Goal: Task Accomplishment & Management: Manage account settings

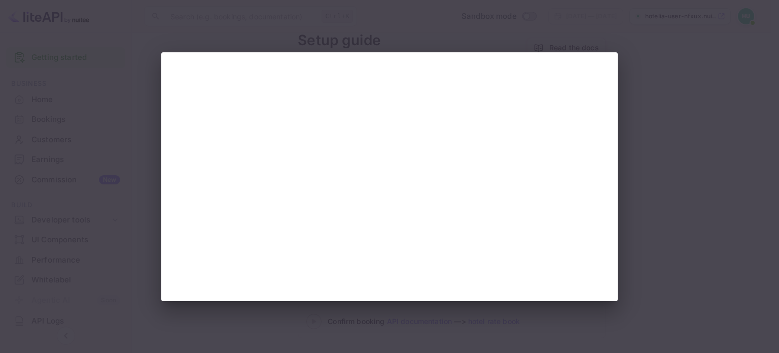
click at [716, 105] on div at bounding box center [389, 176] width 779 height 353
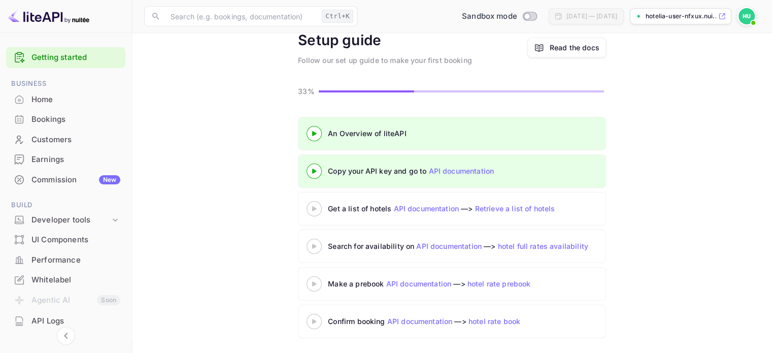
click at [448, 170] on link "API documentation" at bounding box center [460, 170] width 65 height 9
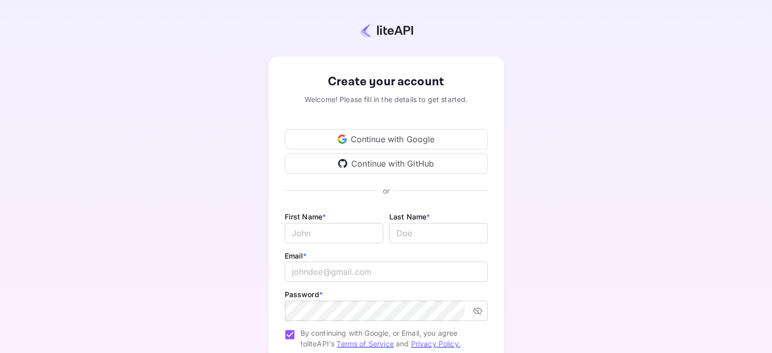
click at [412, 133] on div "Continue with Google" at bounding box center [386, 139] width 203 height 20
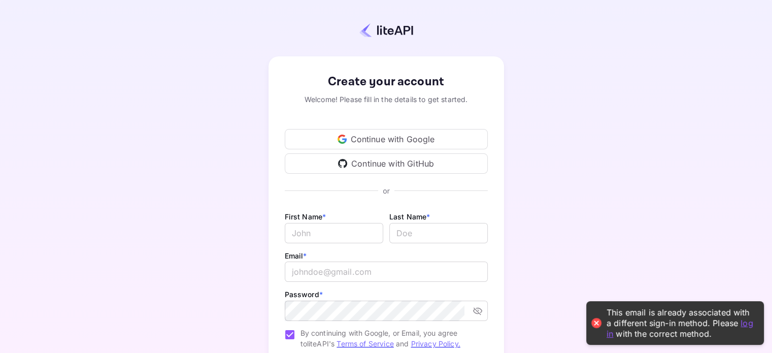
click at [608, 333] on link "log in" at bounding box center [679, 327] width 147 height 21
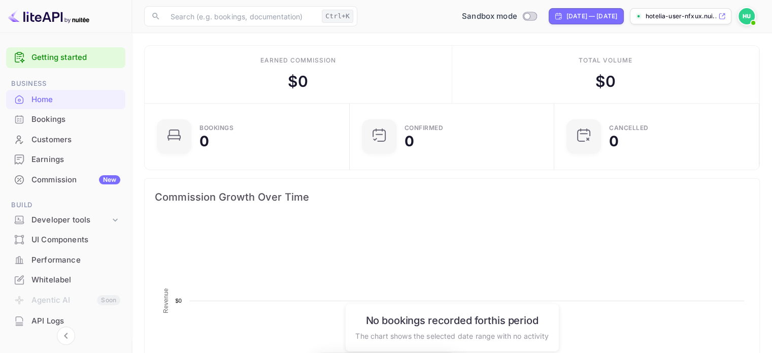
scroll to position [157, 191]
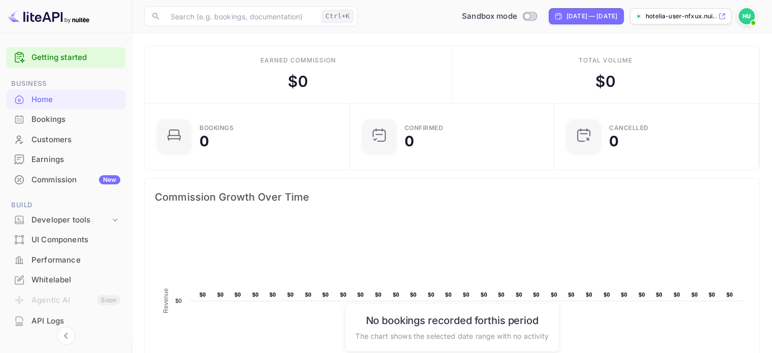
click at [80, 182] on div "Commission New" at bounding box center [75, 180] width 89 height 12
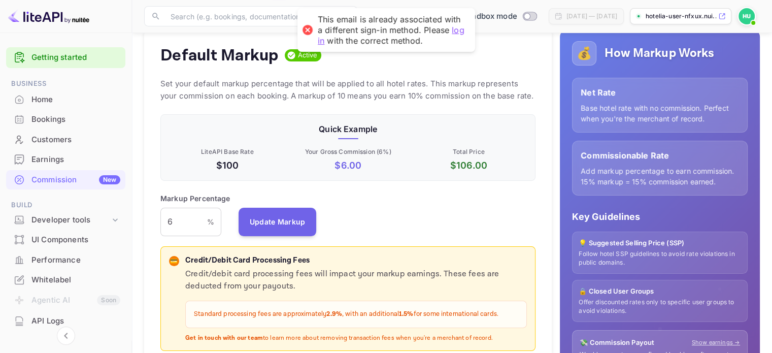
scroll to position [101, 0]
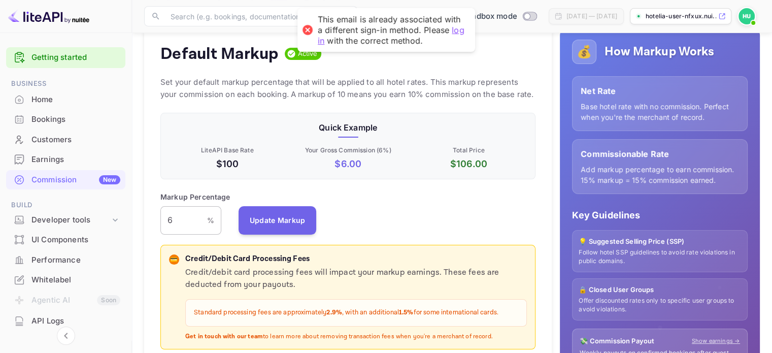
click at [180, 226] on input "6" at bounding box center [183, 220] width 47 height 28
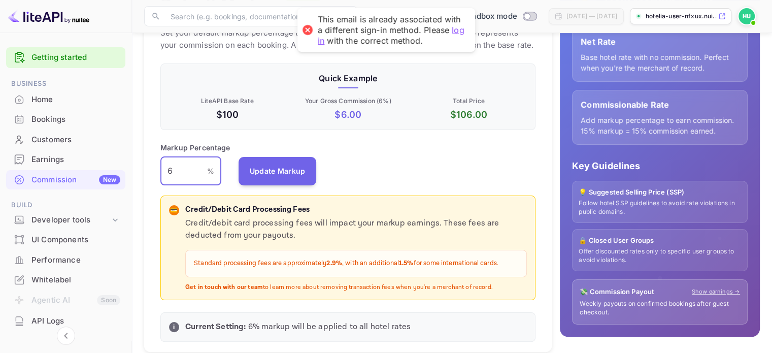
scroll to position [152, 0]
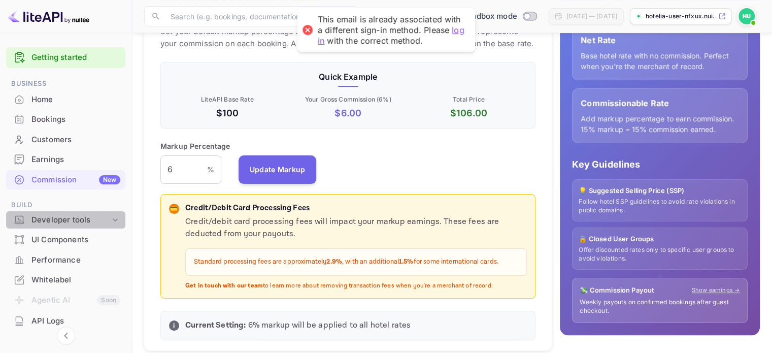
click at [85, 221] on div "Developer tools" at bounding box center [70, 220] width 79 height 12
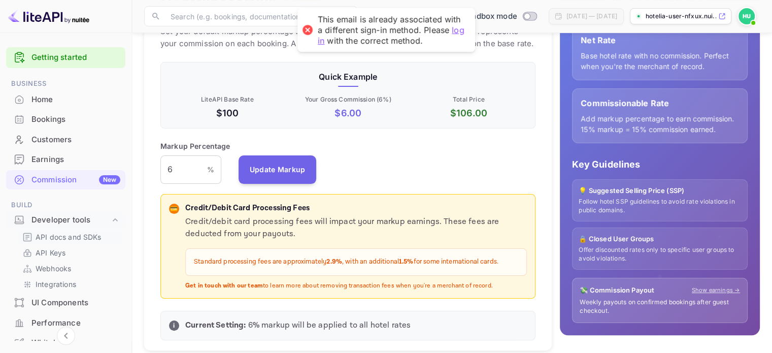
click at [80, 235] on p "API docs and SDKs" at bounding box center [69, 236] width 66 height 11
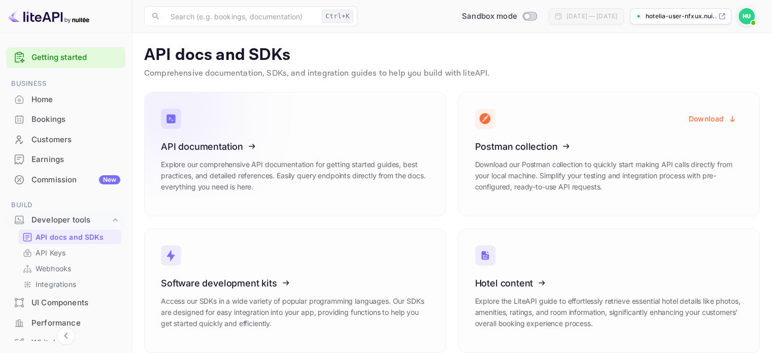
click at [231, 108] on icon at bounding box center [224, 144] width 158 height 105
click at [70, 250] on link "API Keys" at bounding box center [69, 252] width 95 height 11
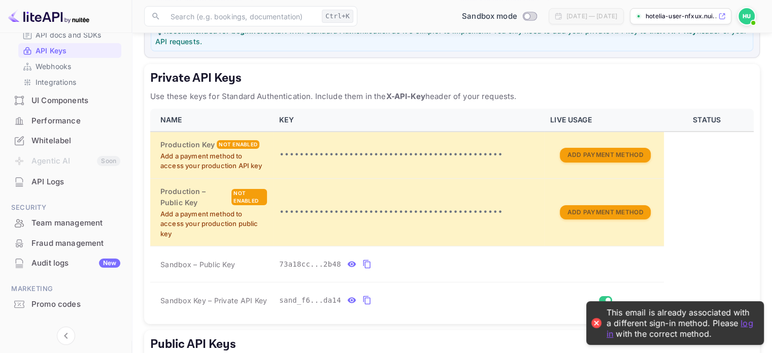
scroll to position [219, 0]
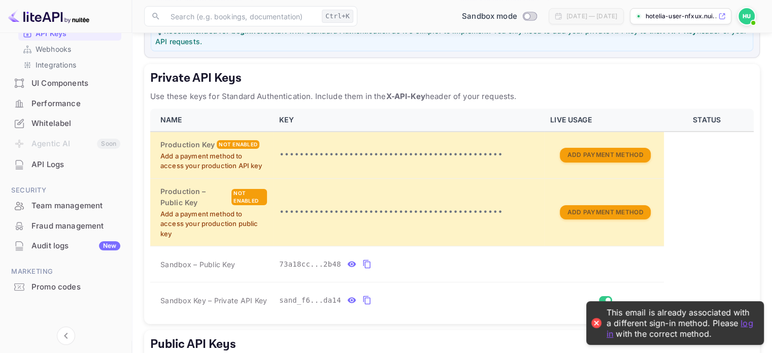
click at [748, 14] on img at bounding box center [746, 16] width 16 height 16
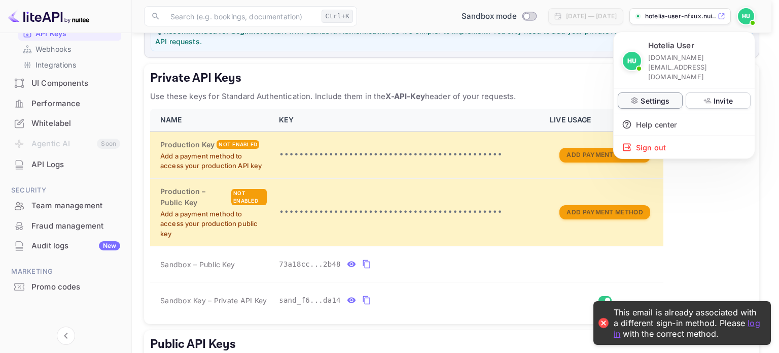
click at [655, 95] on p "Settings" at bounding box center [655, 100] width 29 height 11
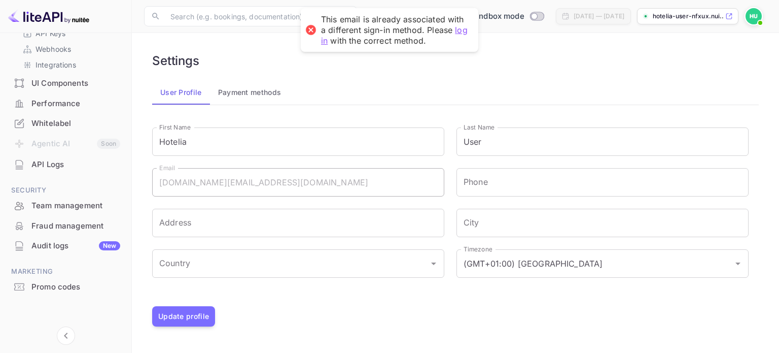
click at [516, 67] on div "Settings" at bounding box center [455, 60] width 607 height 15
click at [280, 95] on button "Payment methods" at bounding box center [250, 92] width 80 height 24
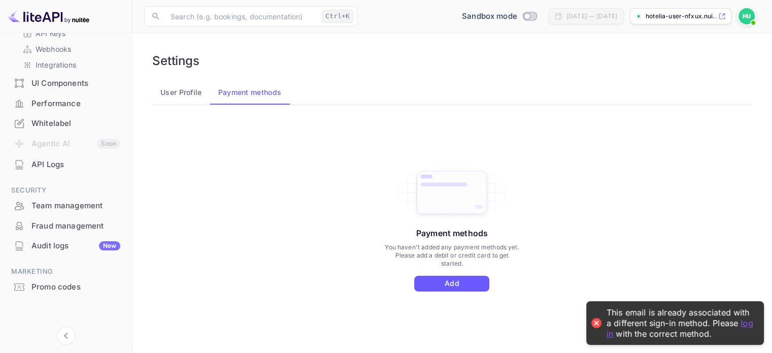
click at [468, 283] on button "Add" at bounding box center [451, 283] width 75 height 16
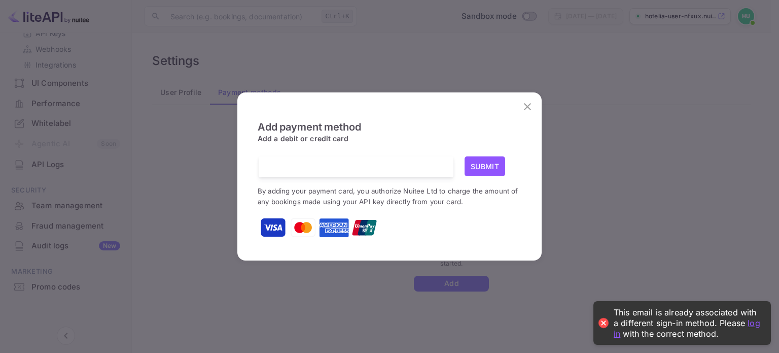
click at [477, 164] on button "Submit" at bounding box center [485, 166] width 41 height 20
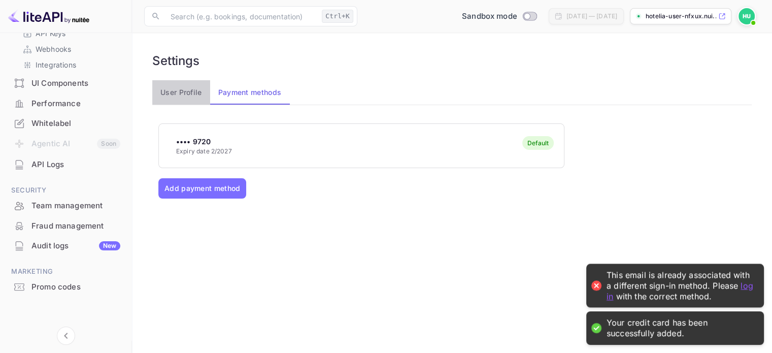
click at [183, 97] on button "User Profile" at bounding box center [181, 92] width 58 height 24
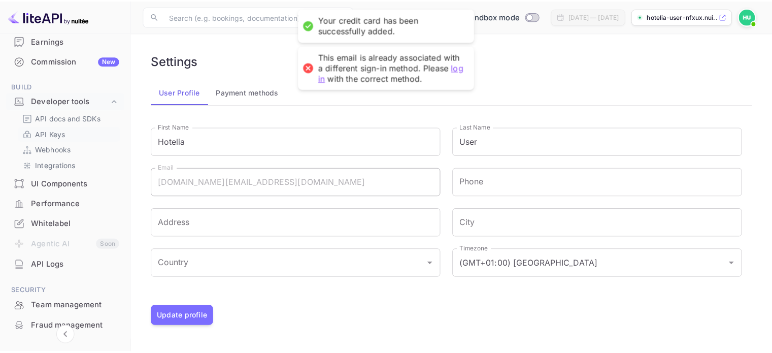
scroll to position [118, 0]
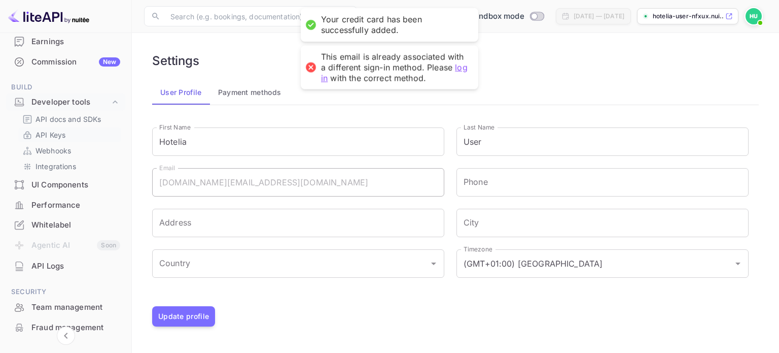
click at [81, 137] on link "API Keys" at bounding box center [69, 134] width 95 height 11
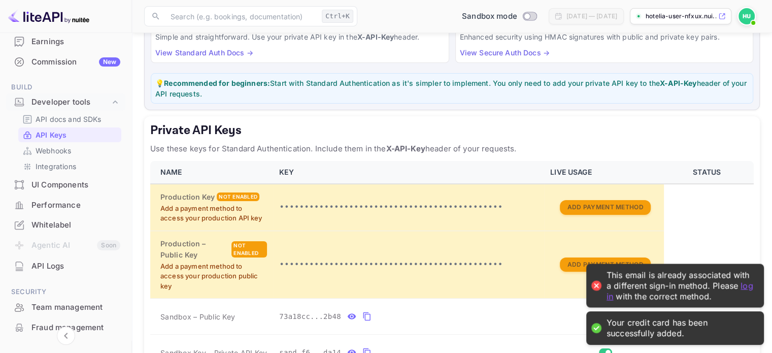
scroll to position [101, 0]
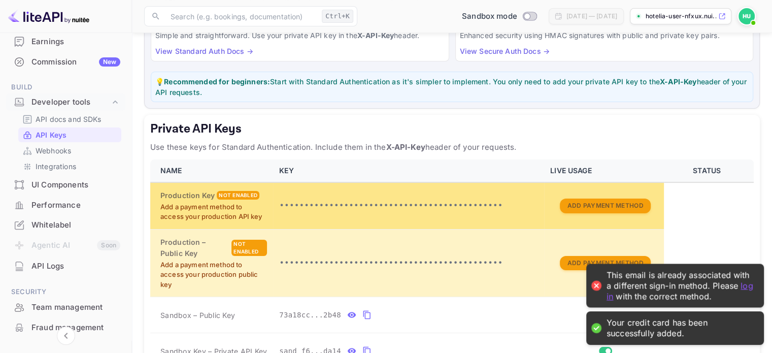
click at [526, 198] on td "•••••••••••••••••••••••••••••••••••••••••••••" at bounding box center [408, 205] width 271 height 47
click at [568, 203] on button "Add Payment Method" at bounding box center [605, 205] width 90 height 15
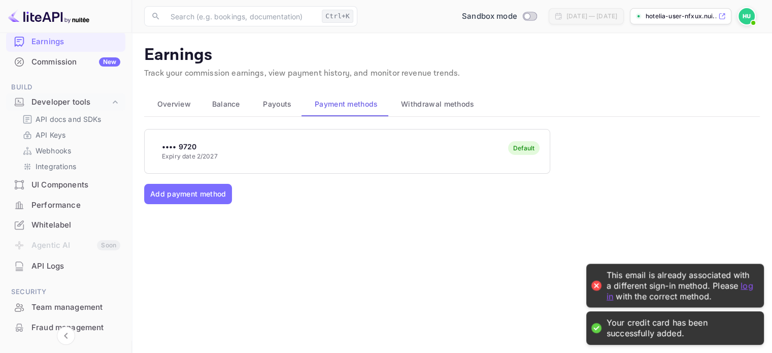
click at [268, 157] on div "•••• 9720 Expiry date 2/2027 Default" at bounding box center [347, 151] width 405 height 40
click at [82, 129] on link "API Keys" at bounding box center [69, 134] width 95 height 11
